Goal: Book appointment/travel/reservation

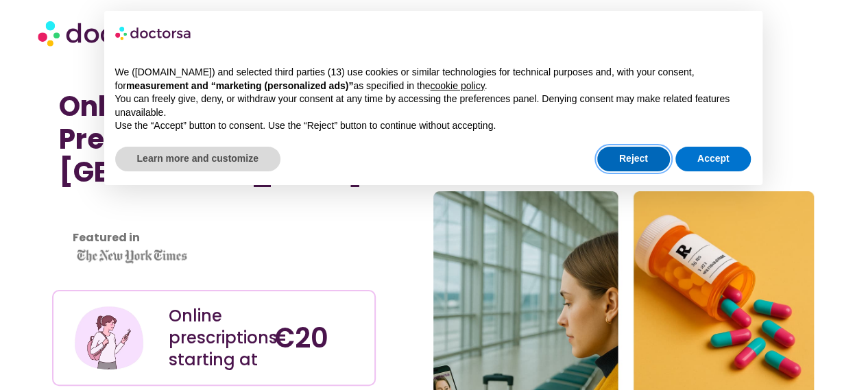
click at [654, 155] on button "Reject" at bounding box center [633, 159] width 73 height 25
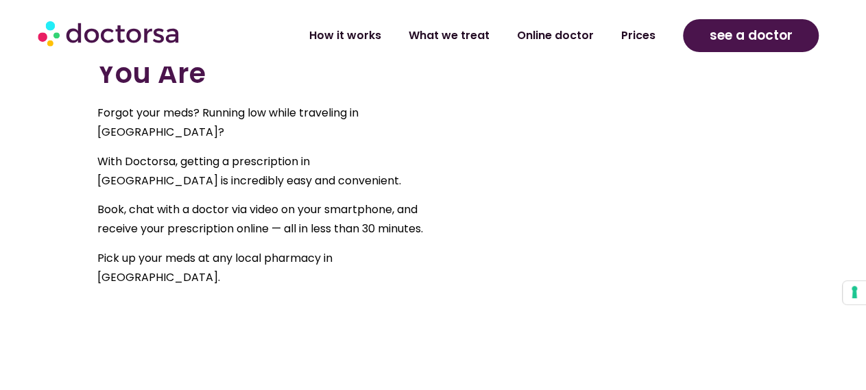
scroll to position [820, 0]
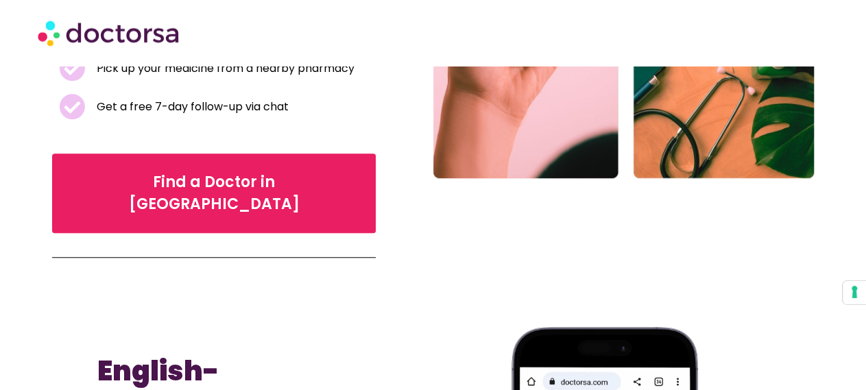
scroll to position [428, 0]
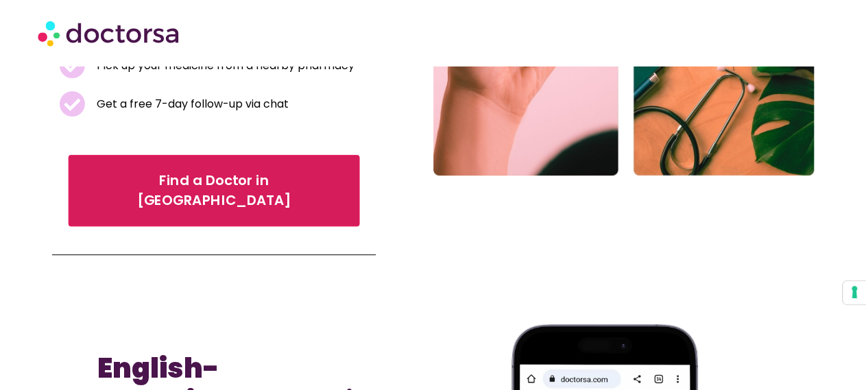
click at [114, 171] on span "Find a Doctor in Warsaw" at bounding box center [213, 191] width 253 height 40
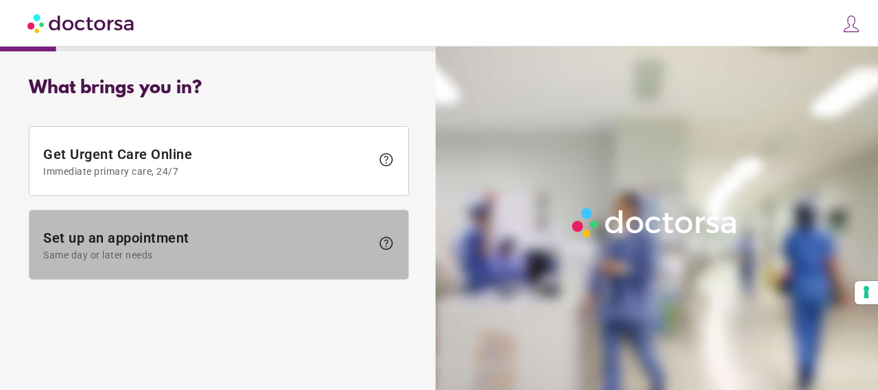
click at [198, 233] on span "Set up an appointment Same day or later needs" at bounding box center [207, 245] width 328 height 31
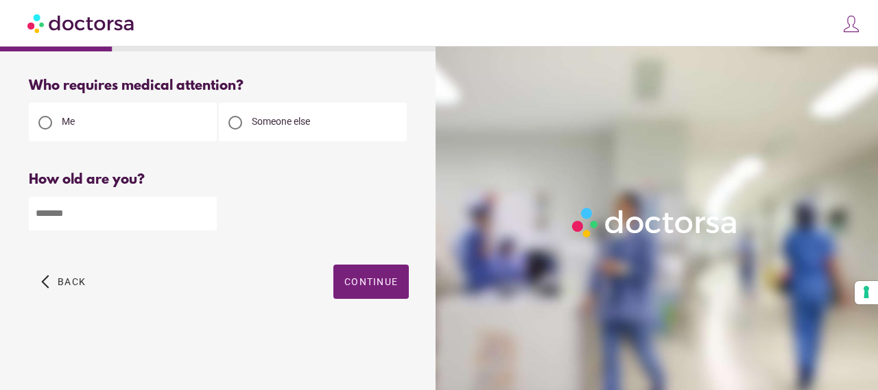
click at [134, 215] on input "number" at bounding box center [123, 214] width 188 height 34
type input "**"
click at [337, 273] on span "button" at bounding box center [370, 282] width 75 height 34
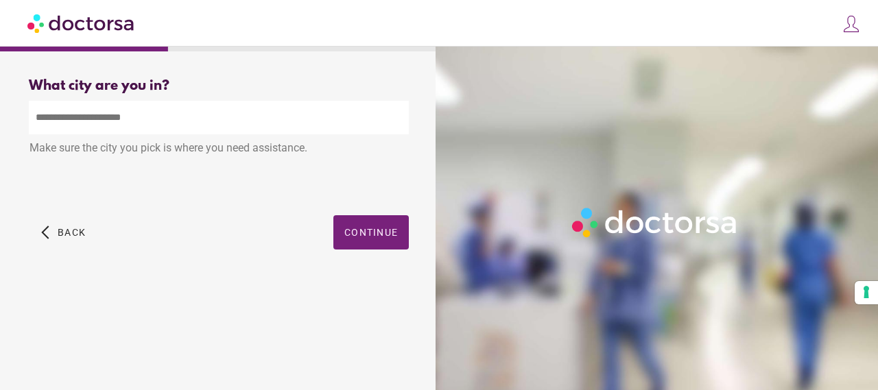
click at [244, 123] on input "text" at bounding box center [219, 118] width 380 height 34
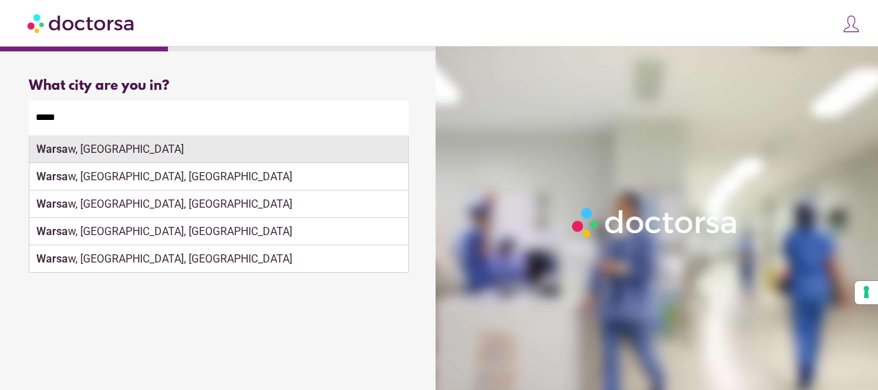
click at [219, 153] on div "Warsa w, Poland" at bounding box center [218, 149] width 379 height 27
type input "**********"
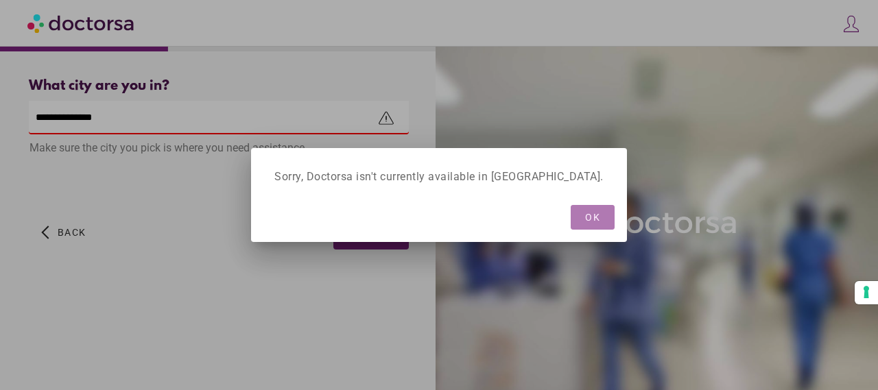
click at [585, 219] on span "OK" at bounding box center [592, 217] width 15 height 11
